Goal: Complete application form: Complete application form

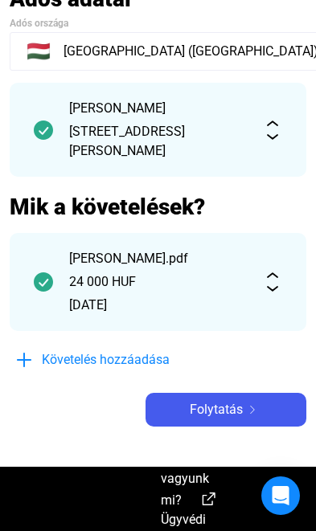
click at [257, 424] on button "Folytatás" at bounding box center [225, 410] width 161 height 34
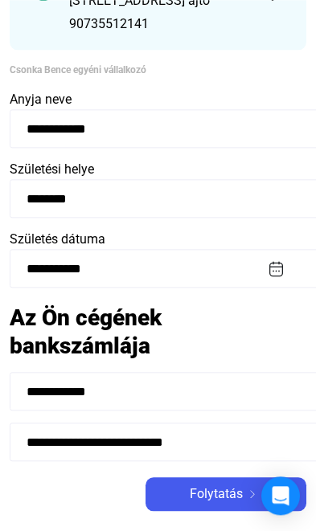
scroll to position [243, 0]
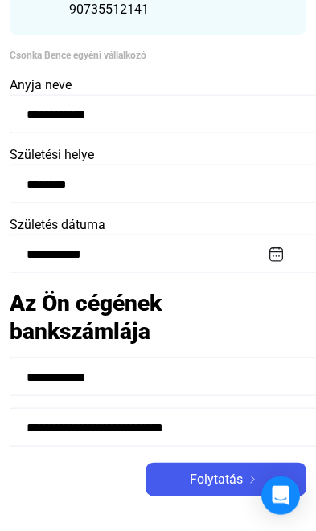
click at [260, 484] on img at bounding box center [252, 480] width 19 height 8
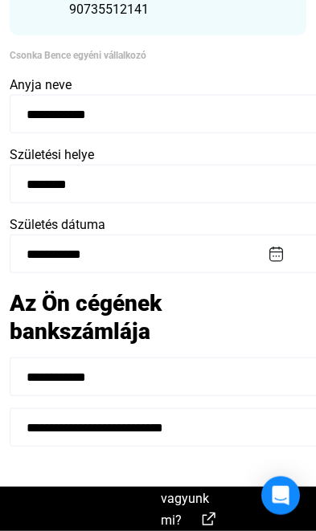
scroll to position [269, 0]
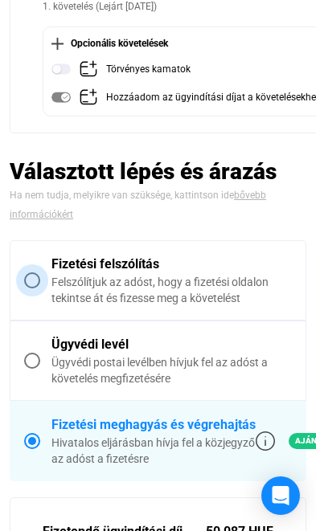
click at [36, 283] on span at bounding box center [32, 280] width 16 height 16
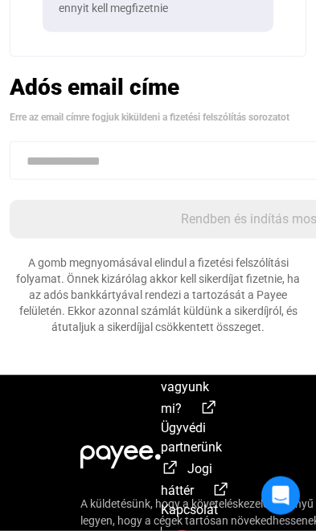
scroll to position [797, 0]
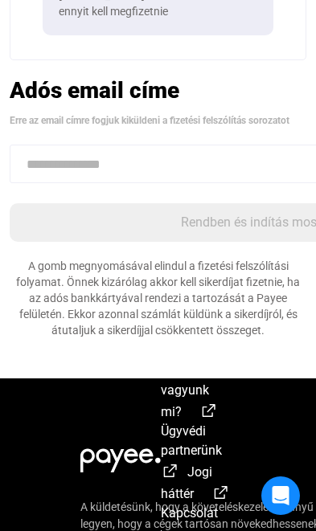
click at [190, 162] on input at bounding box center [251, 164] width 482 height 39
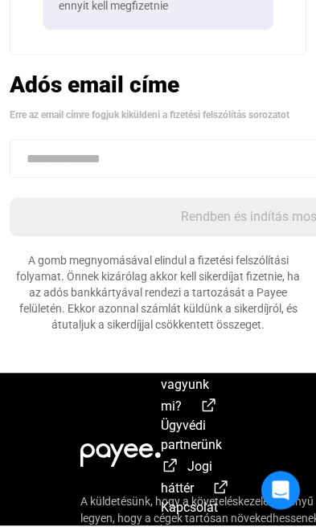
click at [139, 156] on input at bounding box center [251, 164] width 482 height 39
paste input "**********"
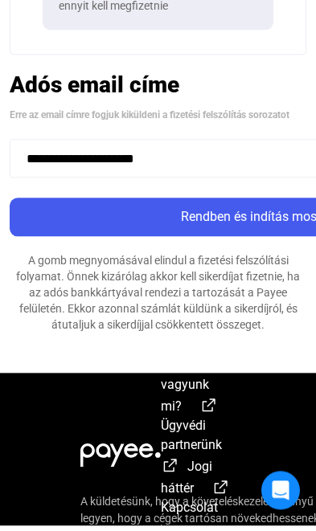
type input "**********"
click at [251, 213] on div "Rendben és indítás most" at bounding box center [250, 222] width 472 height 19
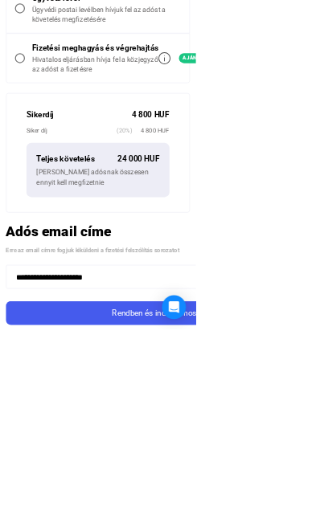
scroll to position [543, 0]
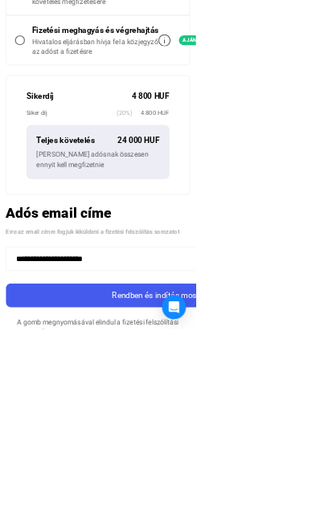
click at [315, 481] on div "Rendben és indítás most" at bounding box center [250, 476] width 472 height 19
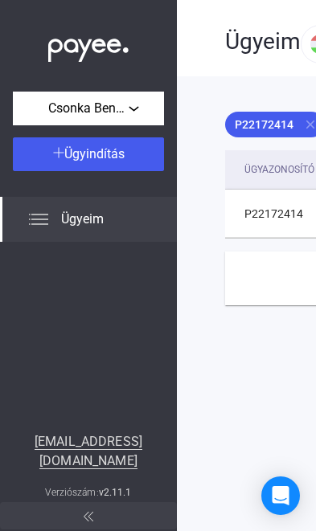
click at [94, 230] on div "Ügyeim" at bounding box center [88, 219] width 177 height 45
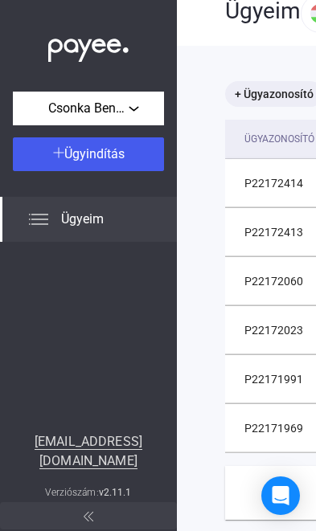
scroll to position [31, 0]
